Goal: Information Seeking & Learning: Compare options

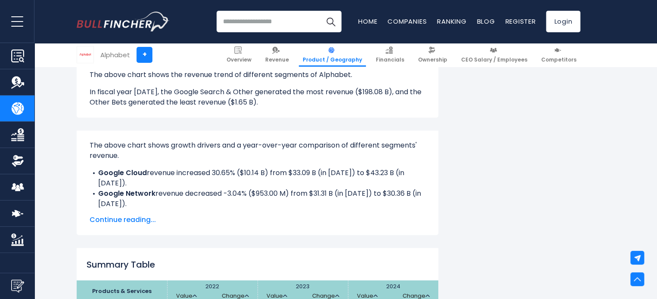
scroll to position [580, 0]
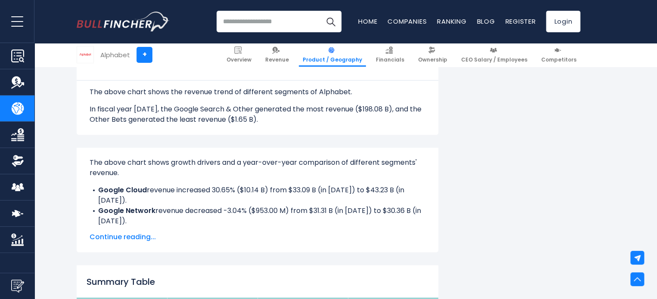
click at [123, 238] on span "Continue reading..." at bounding box center [258, 237] width 336 height 10
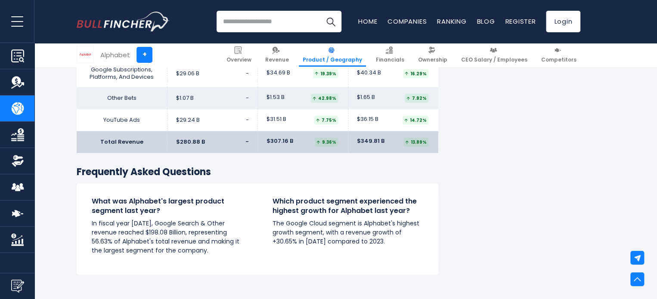
scroll to position [942, 0]
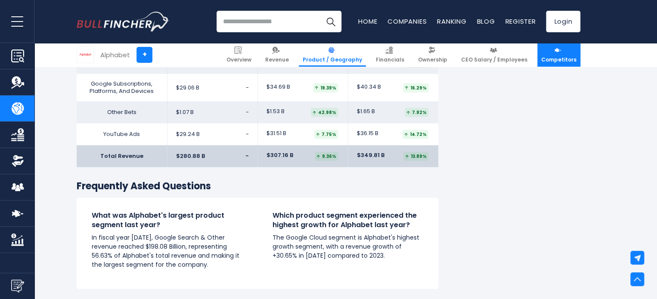
click at [566, 53] on link "Competitors" at bounding box center [558, 55] width 43 height 24
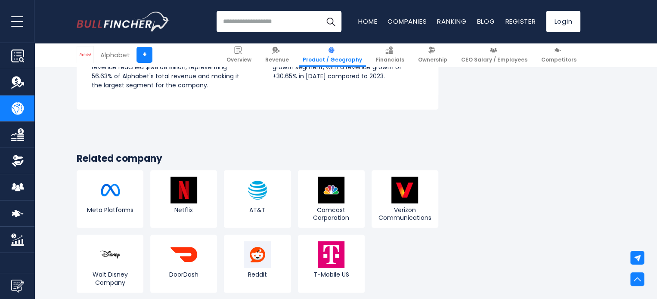
scroll to position [1156, 0]
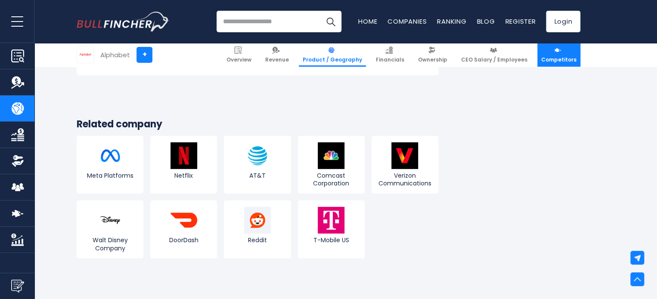
click at [561, 52] on img at bounding box center [557, 50] width 7 height 7
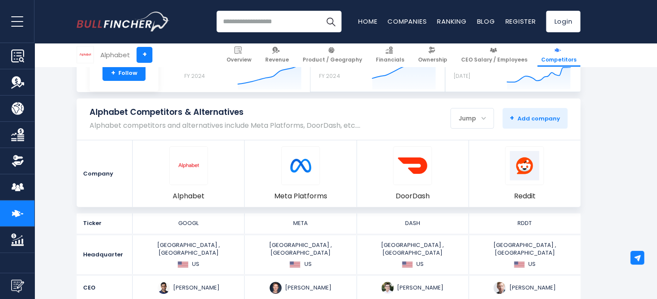
scroll to position [95, 0]
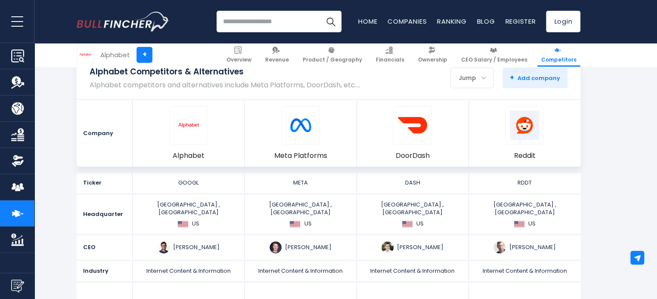
click at [558, 60] on span "Competitors" at bounding box center [558, 59] width 35 height 7
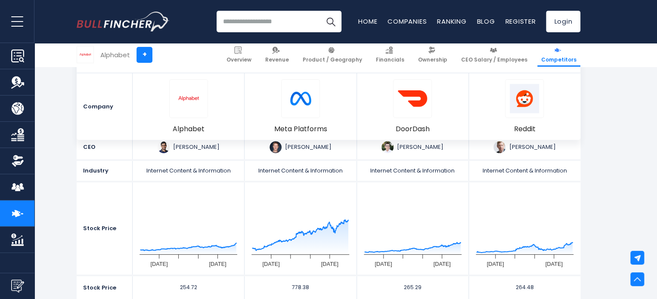
scroll to position [191, 0]
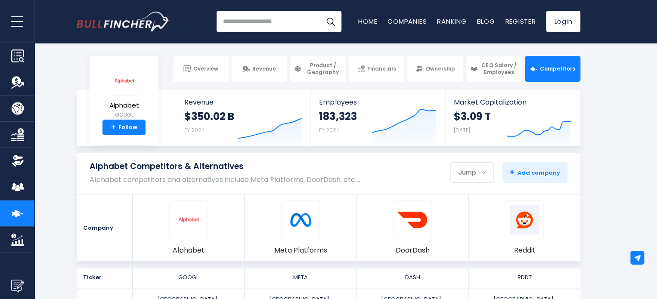
click at [490, 165] on div "Jump" at bounding box center [472, 173] width 43 height 18
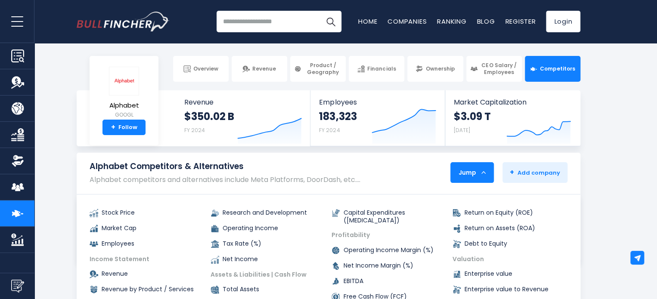
click at [490, 165] on div "Jump" at bounding box center [472, 173] width 43 height 18
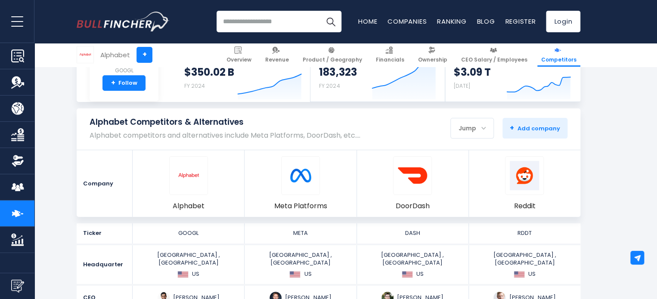
scroll to position [78, 0]
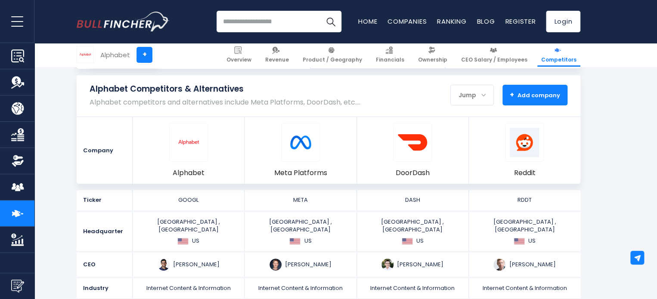
click at [549, 103] on button "+ Add company - Hide" at bounding box center [535, 95] width 65 height 21
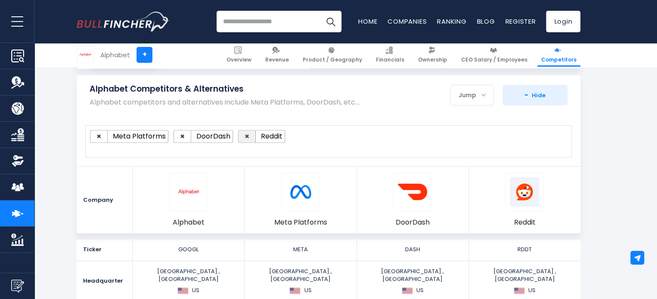
click at [245, 137] on span "×" at bounding box center [247, 136] width 5 height 11
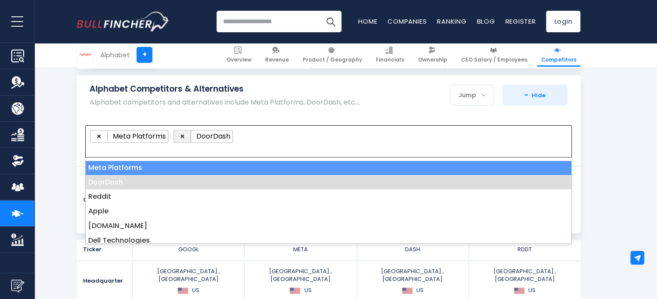
click at [183, 137] on span "×" at bounding box center [182, 136] width 5 height 11
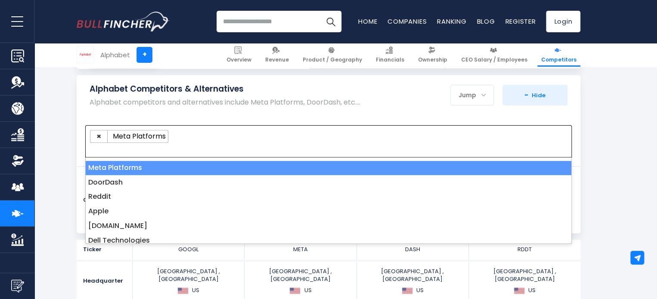
click at [442, 104] on div "Jump Stock Price Market Cap Employees Income Statement Operating Income +" at bounding box center [501, 95] width 133 height 21
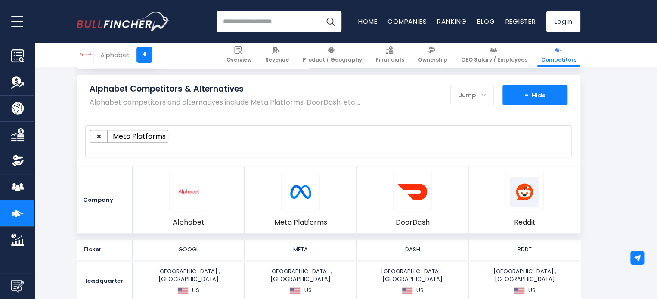
click at [528, 90] on strong "-" at bounding box center [527, 95] width 4 height 10
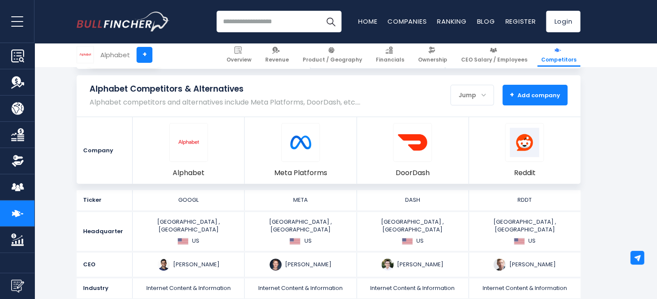
click at [528, 90] on button "+ Add company - Hide" at bounding box center [535, 95] width 65 height 21
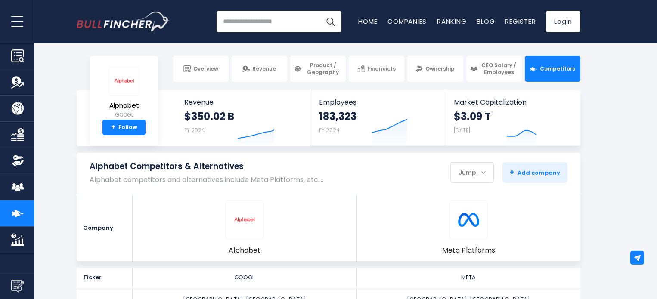
click at [521, 177] on span "+ Add company" at bounding box center [535, 173] width 50 height 8
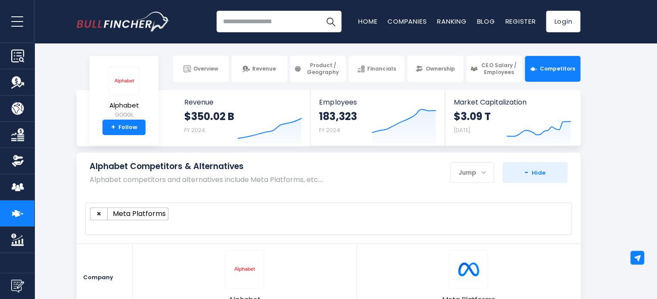
click at [276, 227] on span at bounding box center [324, 225] width 469 height 10
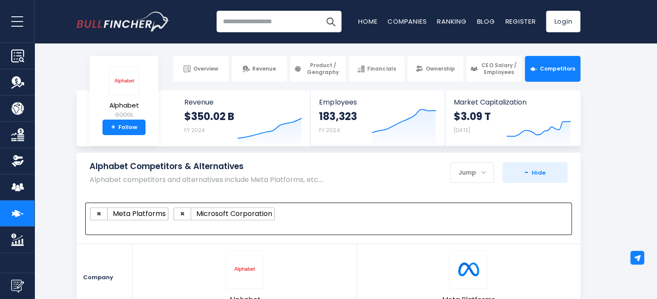
click at [388, 230] on span at bounding box center [324, 225] width 469 height 10
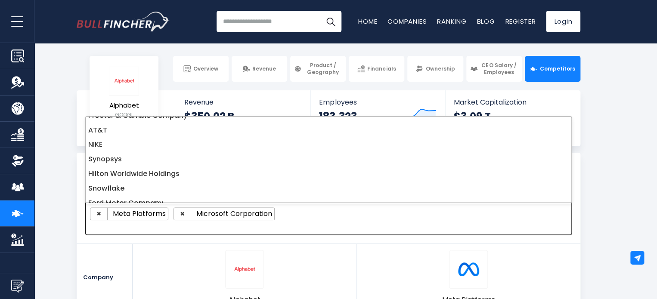
scroll to position [379, 0]
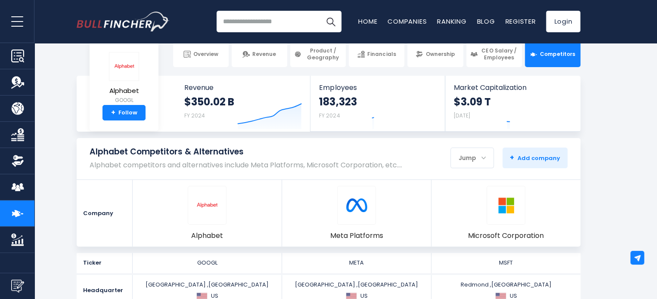
scroll to position [15, 0]
drag, startPoint x: 220, startPoint y: 241, endPoint x: 390, endPoint y: 222, distance: 170.3
click at [221, 239] on li "Alphabet" at bounding box center [207, 213] width 149 height 67
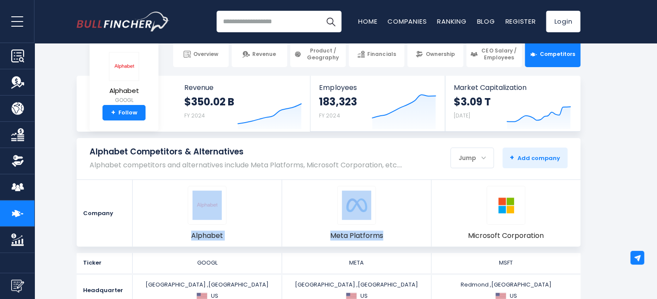
drag, startPoint x: 390, startPoint y: 222, endPoint x: 422, endPoint y: 221, distance: 31.9
click at [420, 221] on ul "Alphabet Remove Meta Platforms Remove Microsoft Corporation" at bounding box center [357, 213] width 448 height 67
click at [491, 221] on div at bounding box center [506, 205] width 39 height 39
click at [509, 158] on button "+ Add company - Hide" at bounding box center [535, 158] width 65 height 21
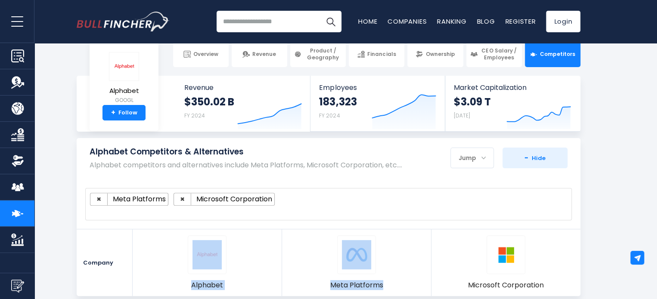
click at [479, 206] on span at bounding box center [324, 211] width 469 height 10
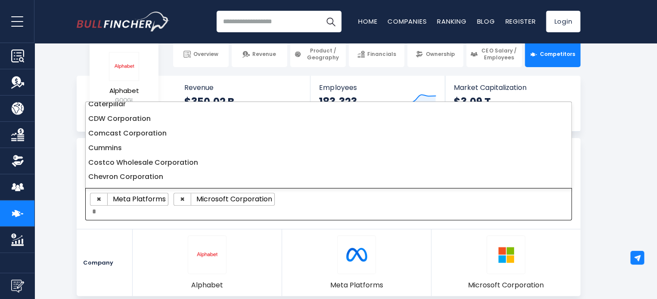
scroll to position [0, 0]
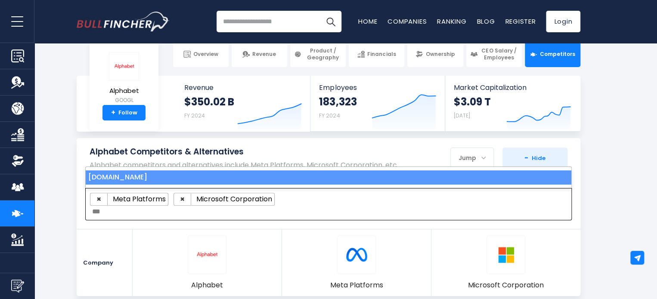
type textarea "***"
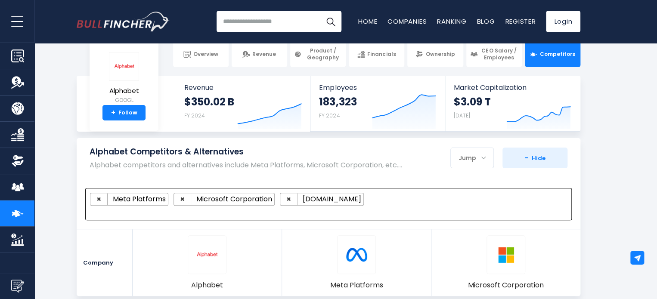
click at [515, 176] on div "Alphabet Competitors & Alternatives Alphabet competitors and alternatives inclu…" at bounding box center [329, 158] width 504 height 41
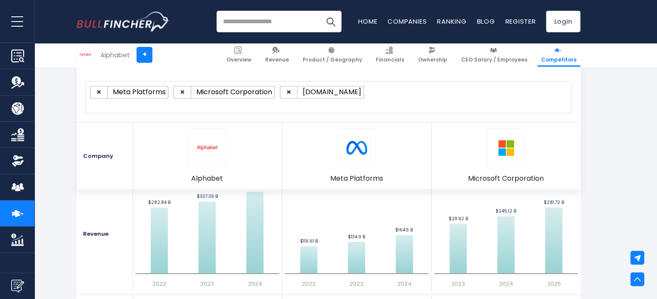
scroll to position [711, 0]
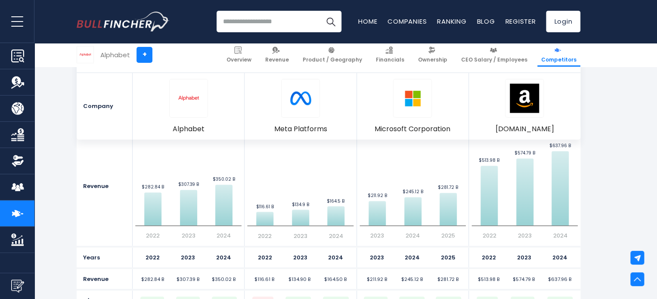
scroll to position [711, 0]
click at [368, 255] on div "2023 2024 2025" at bounding box center [413, 258] width 112 height 20
drag, startPoint x: 356, startPoint y: 248, endPoint x: 341, endPoint y: 248, distance: 15.1
click at [341, 255] on li "2024" at bounding box center [336, 258] width 20 height 6
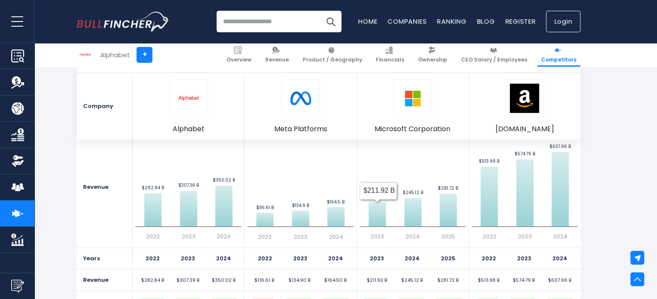
click at [560, 28] on link "Login" at bounding box center [563, 22] width 34 height 22
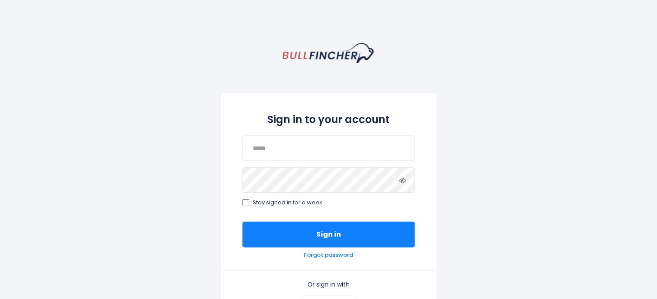
click at [332, 287] on p "Or sign in with" at bounding box center [328, 285] width 172 height 8
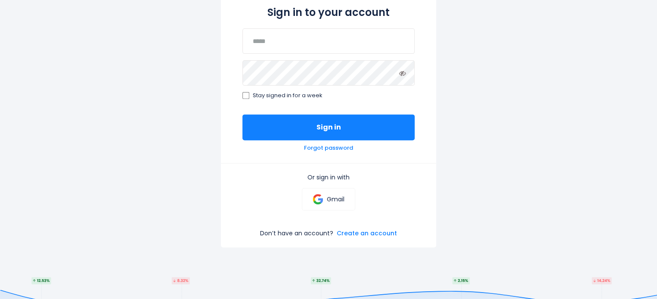
scroll to position [112, 0]
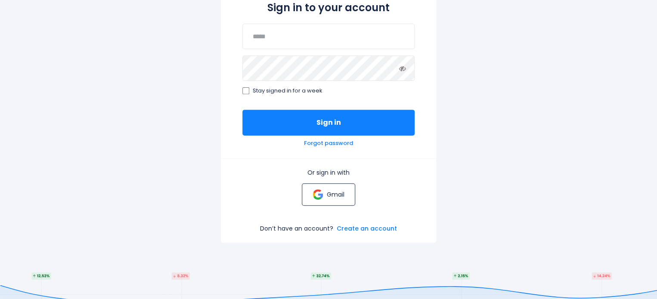
click at [316, 194] on img at bounding box center [318, 194] width 10 height 10
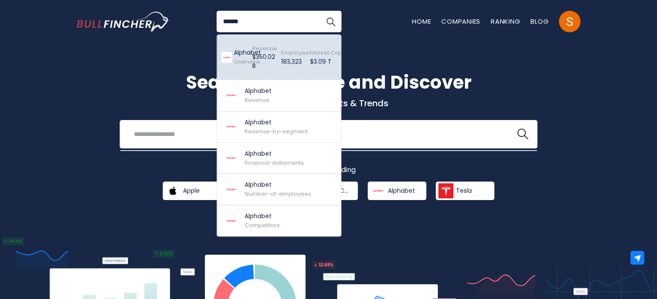
type input "******"
click at [267, 51] on span "Revenue" at bounding box center [264, 48] width 25 height 8
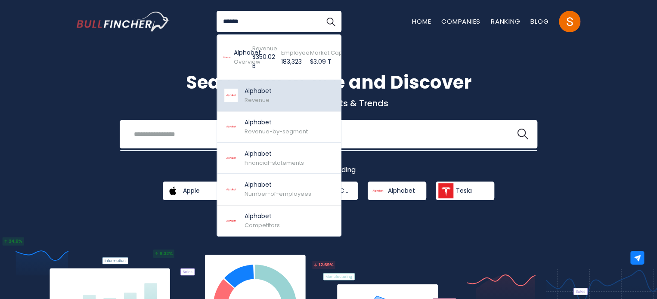
click at [267, 101] on span "Revenue" at bounding box center [257, 100] width 25 height 8
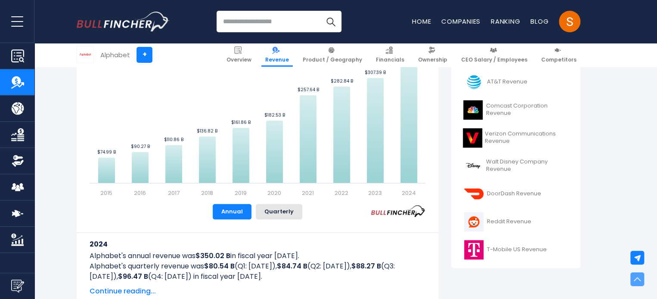
scroll to position [268, 0]
click at [555, 61] on span "Competitors" at bounding box center [558, 59] width 35 height 7
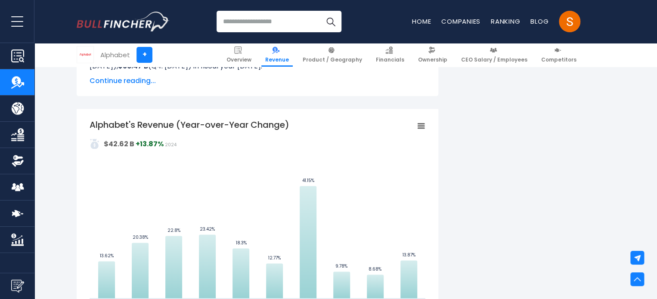
scroll to position [239, 0]
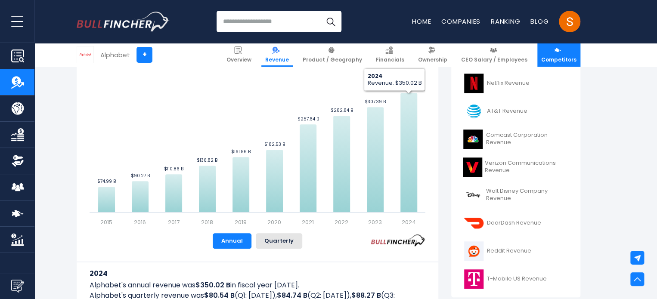
click at [556, 63] on span "Competitors" at bounding box center [558, 59] width 35 height 7
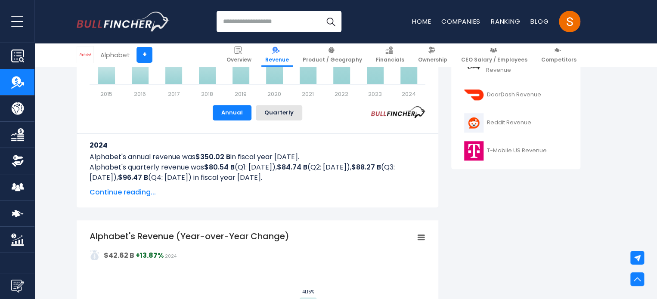
scroll to position [502, 0]
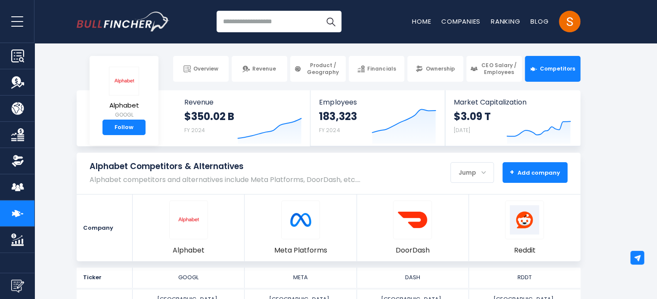
click at [512, 175] on strong "+" at bounding box center [512, 173] width 4 height 10
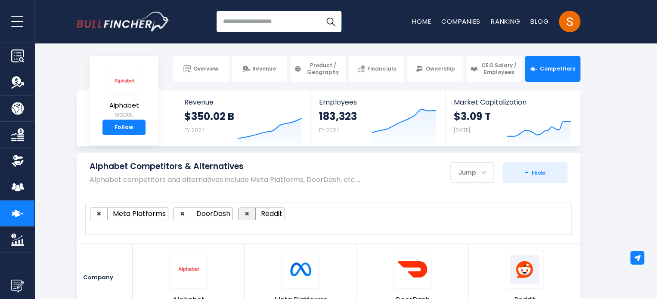
click at [245, 211] on span "×" at bounding box center [247, 213] width 5 height 11
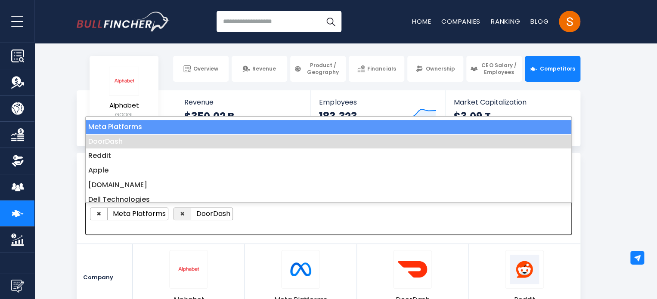
click at [180, 216] on span "×" at bounding box center [182, 213] width 5 height 11
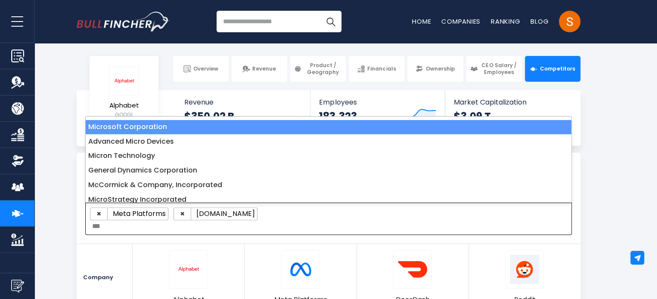
type textarea "***"
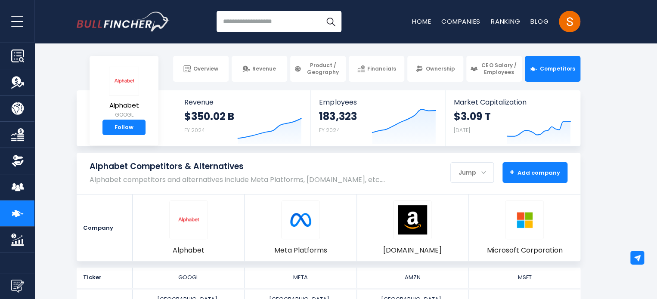
click at [529, 179] on button "+ Add company - Hide" at bounding box center [535, 172] width 65 height 21
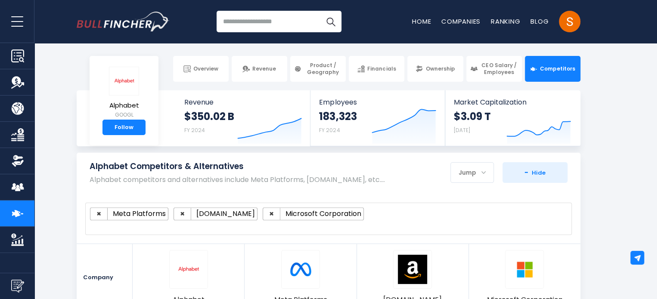
click at [466, 208] on ul "× Meta Platforms × [DOMAIN_NAME] × Microsoft Corporation" at bounding box center [324, 214] width 469 height 13
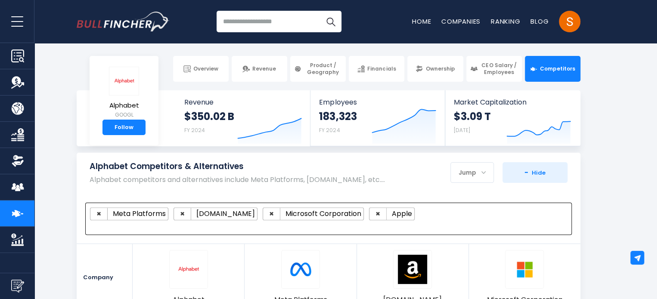
click at [601, 220] on section "Alphabet Competitors & Alternatives Alphabet competitors and alternatives inclu…" at bounding box center [328, 232] width 657 height 158
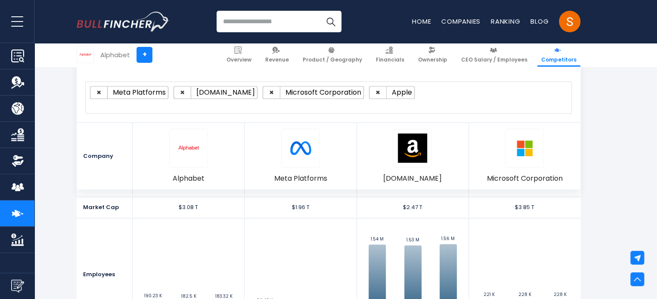
scroll to position [462, 0]
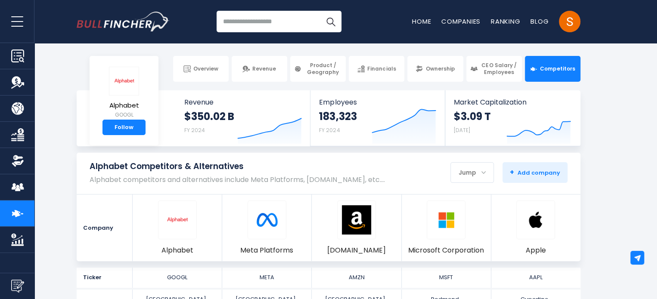
drag, startPoint x: 582, startPoint y: 296, endPoint x: 455, endPoint y: 214, distance: 151.5
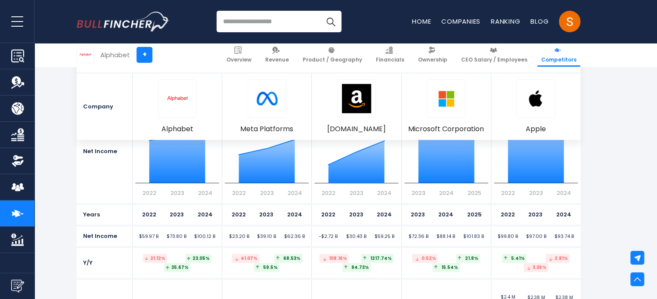
scroll to position [1847, 0]
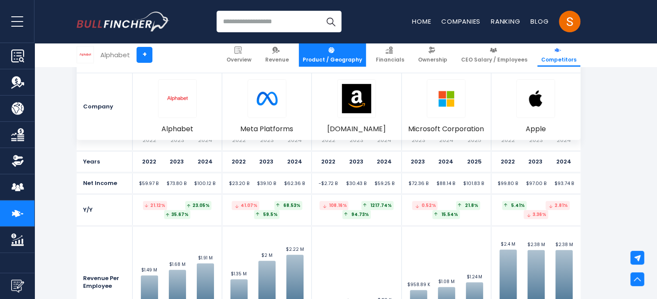
click at [335, 53] on img at bounding box center [331, 50] width 7 height 7
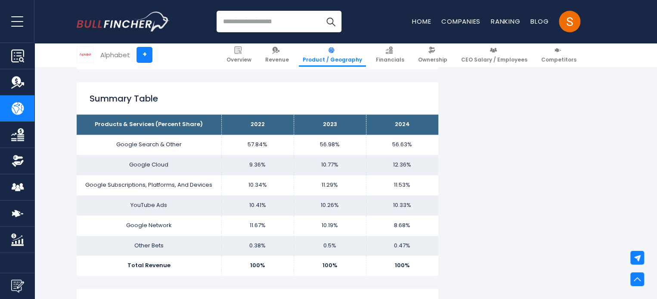
scroll to position [520, 0]
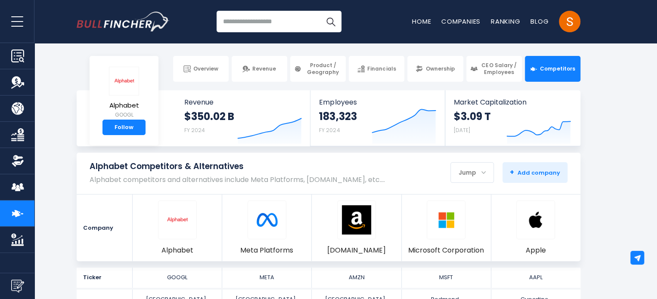
click at [19, 128] on img "Company Financials" at bounding box center [17, 134] width 13 height 13
click at [20, 137] on img "Company Financials" at bounding box center [17, 134] width 13 height 13
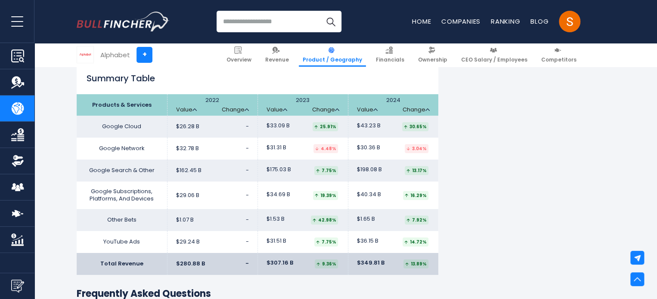
scroll to position [1383, 0]
